Goal: Information Seeking & Learning: Find specific fact

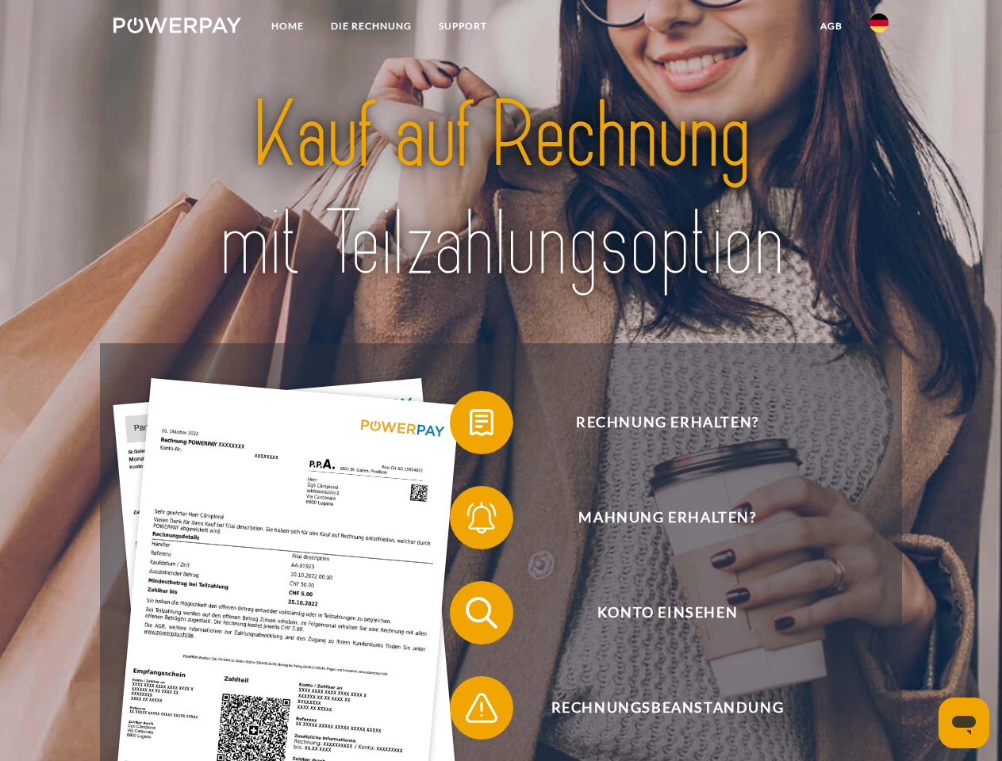
click at [177, 28] on img at bounding box center [177, 25] width 128 height 16
click at [879, 28] on img at bounding box center [878, 22] width 19 height 19
click at [830, 26] on link "agb" at bounding box center [831, 26] width 49 height 29
click at [469, 426] on span at bounding box center [457, 422] width 79 height 79
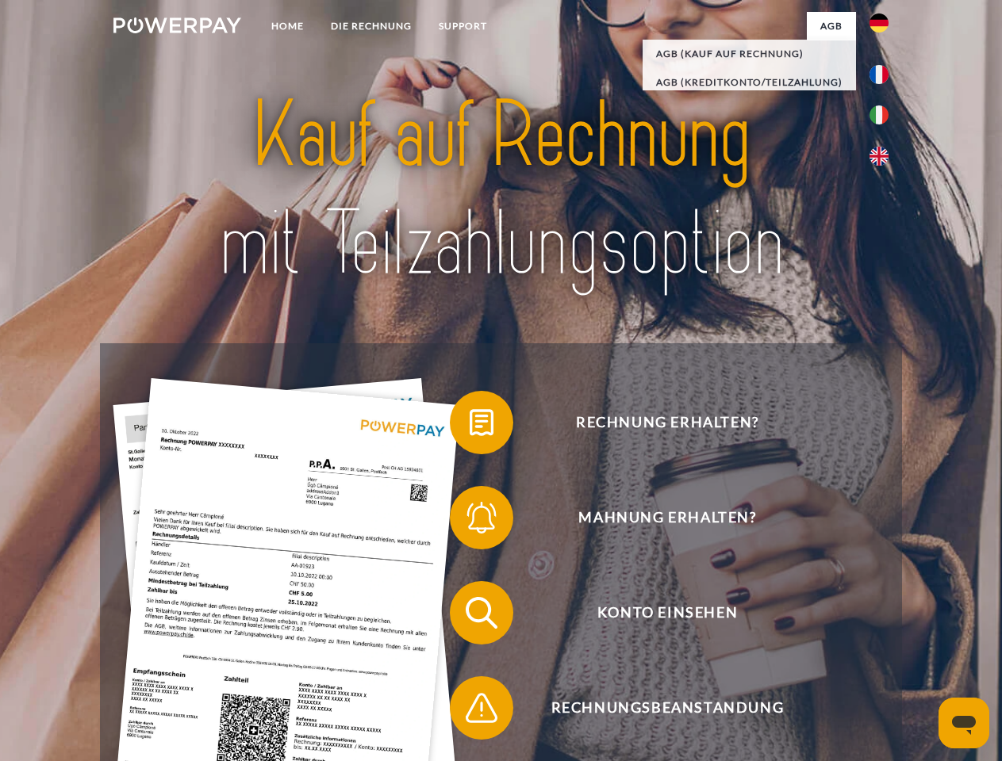
click at [469, 521] on span at bounding box center [457, 517] width 79 height 79
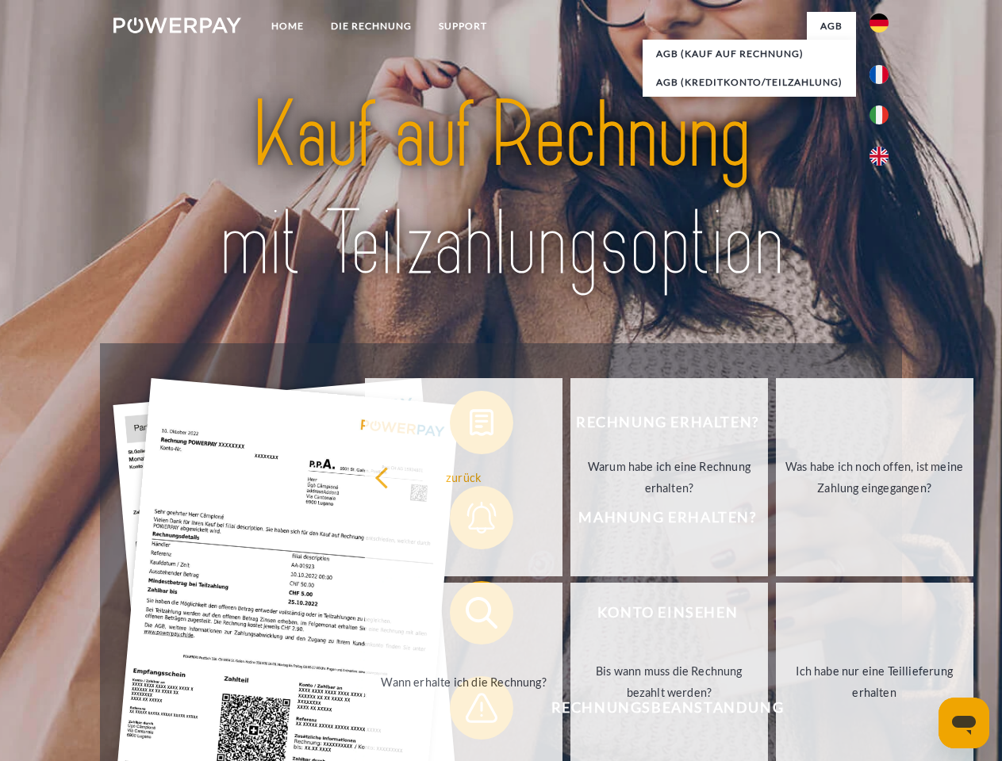
click at [570, 616] on link "Bis wann muss die Rechnung bezahlt werden?" at bounding box center [668, 682] width 197 height 198
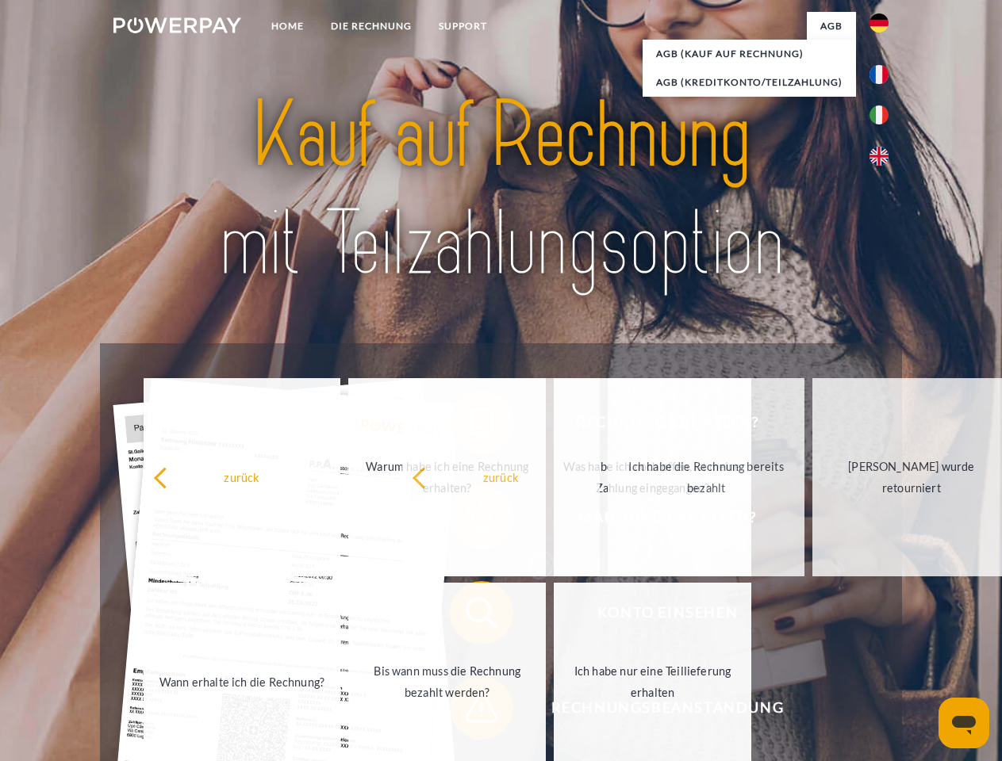
click at [469, 711] on span at bounding box center [457, 708] width 79 height 79
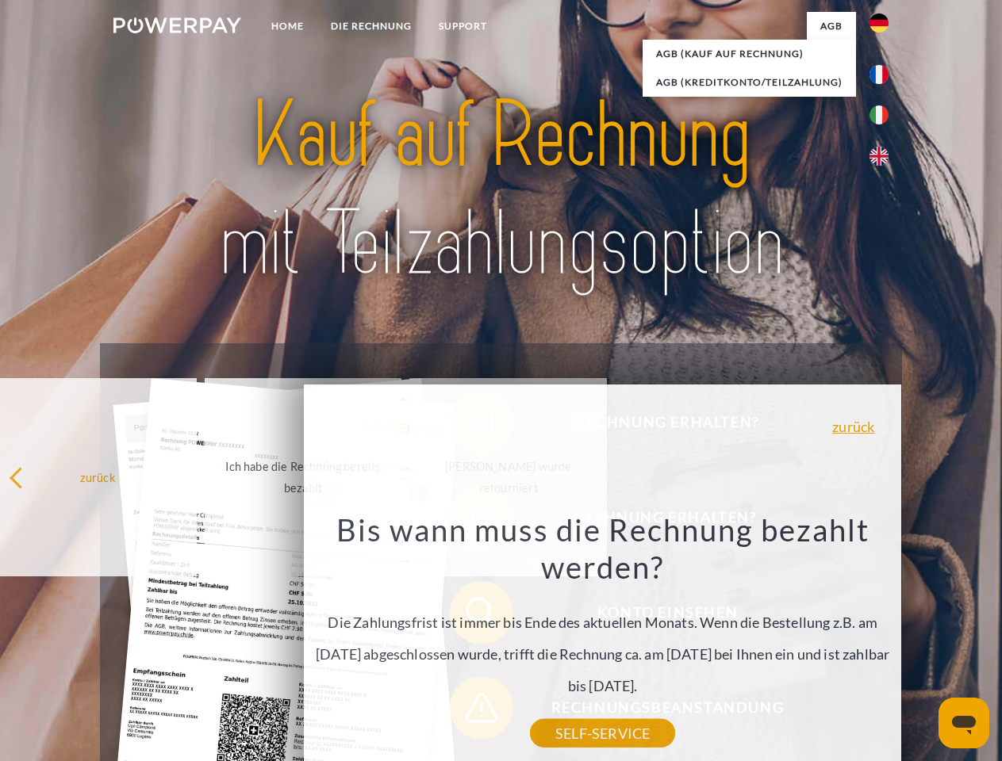
click at [964, 723] on icon "Messaging-Fenster öffnen" at bounding box center [964, 725] width 24 height 19
